Goal: Task Accomplishment & Management: Manage account settings

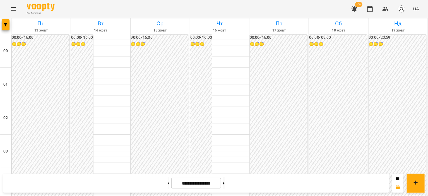
scroll to position [586, 0]
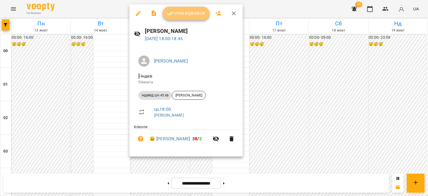
click at [197, 13] on span "Урок відбувся" at bounding box center [186, 13] width 38 height 7
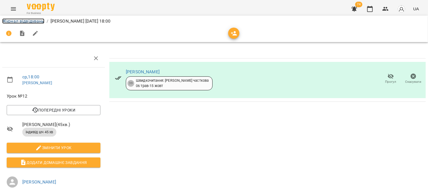
click at [27, 21] on link "Журнал відвідувань" at bounding box center [23, 20] width 42 height 5
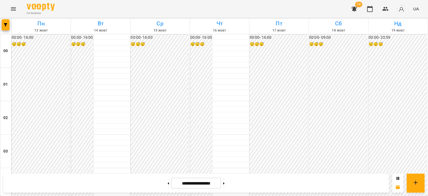
scroll to position [555, 0]
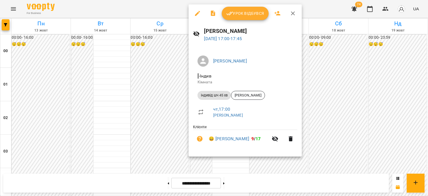
click at [160, 120] on div at bounding box center [214, 98] width 428 height 196
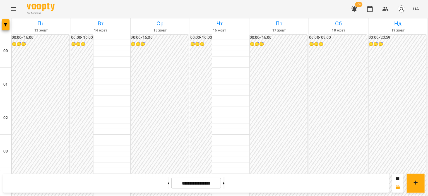
scroll to position [471, 0]
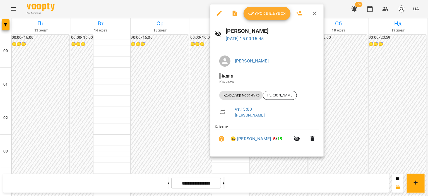
click at [205, 107] on div at bounding box center [214, 98] width 428 height 196
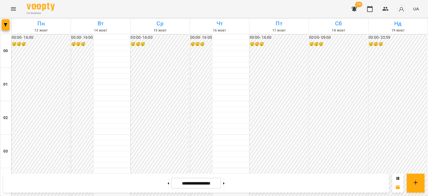
scroll to position [555, 0]
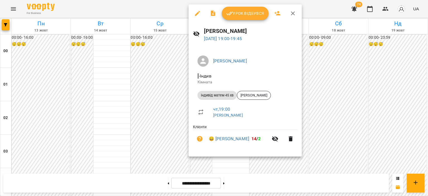
drag, startPoint x: 165, startPoint y: 132, endPoint x: 169, endPoint y: 132, distance: 4.5
click at [165, 132] on div at bounding box center [214, 98] width 428 height 196
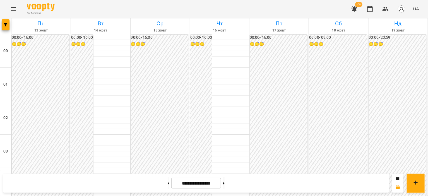
scroll to position [611, 0]
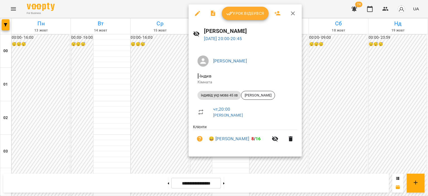
click at [177, 142] on div at bounding box center [214, 98] width 428 height 196
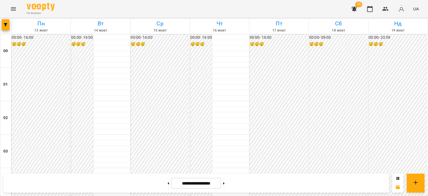
scroll to position [639, 0]
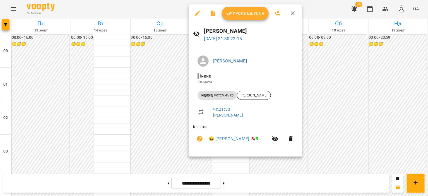
click at [179, 133] on div at bounding box center [214, 98] width 428 height 196
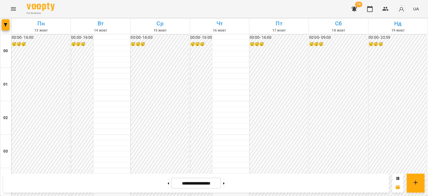
scroll to position [471, 0]
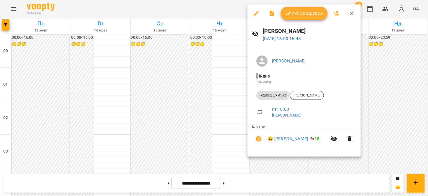
click at [215, 115] on div at bounding box center [214, 98] width 428 height 196
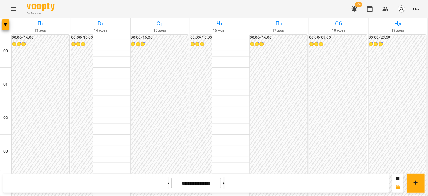
scroll to position [555, 0]
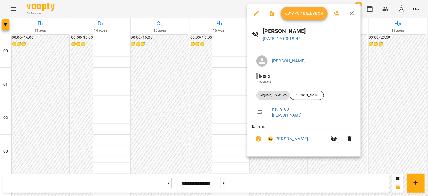
click at [207, 93] on div at bounding box center [214, 98] width 428 height 196
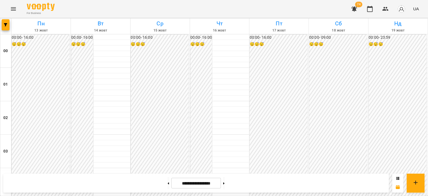
scroll to position [639, 0]
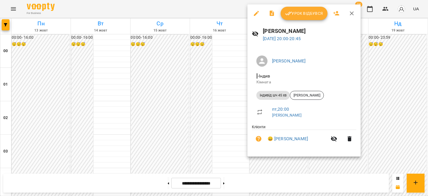
click at [212, 165] on div at bounding box center [214, 98] width 428 height 196
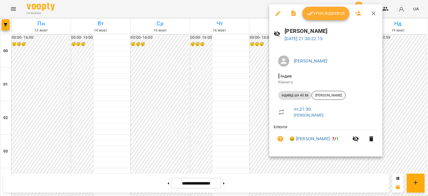
click at [205, 155] on div at bounding box center [214, 98] width 428 height 196
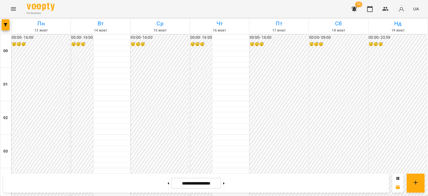
scroll to position [304, 0]
